Goal: Task Accomplishment & Management: Complete application form

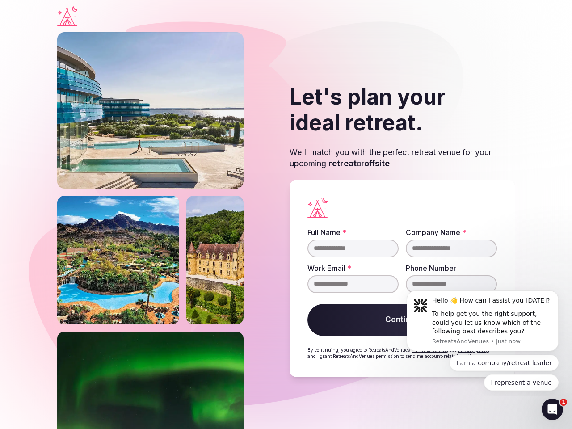
click at [286, 215] on div "Let's plan your ideal retreat. We'll match you with the perfect retreat venue f…" at bounding box center [286, 230] width 458 height 397
click at [483, 321] on div "To help get you the right support, could you let us know which of the following…" at bounding box center [492, 323] width 120 height 26
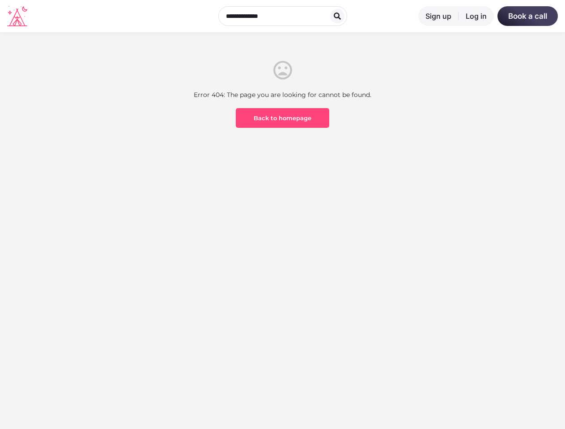
click at [282, 215] on section "Error 404: The page you are looking for cannot be found. Back to homepage" at bounding box center [282, 128] width 565 height 192
